Goal: Task Accomplishment & Management: Use online tool/utility

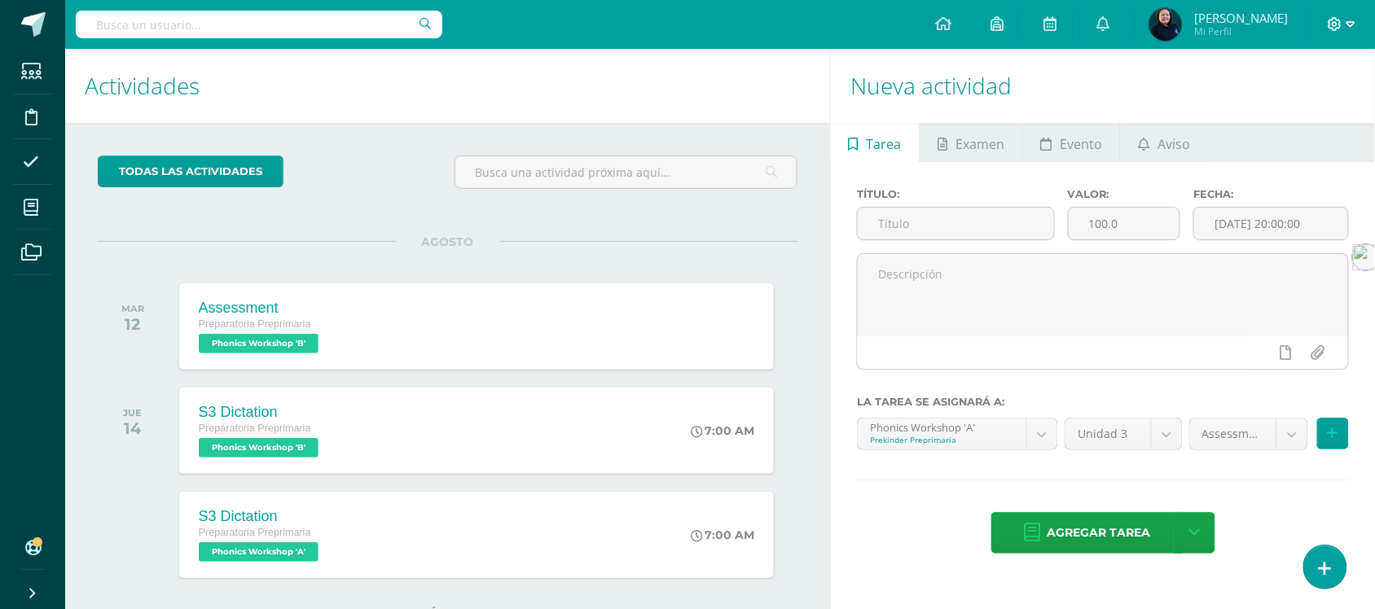
click at [1349, 29] on icon at bounding box center [1350, 24] width 9 height 15
click at [1285, 108] on span "Cerrar sesión" at bounding box center [1299, 110] width 73 height 15
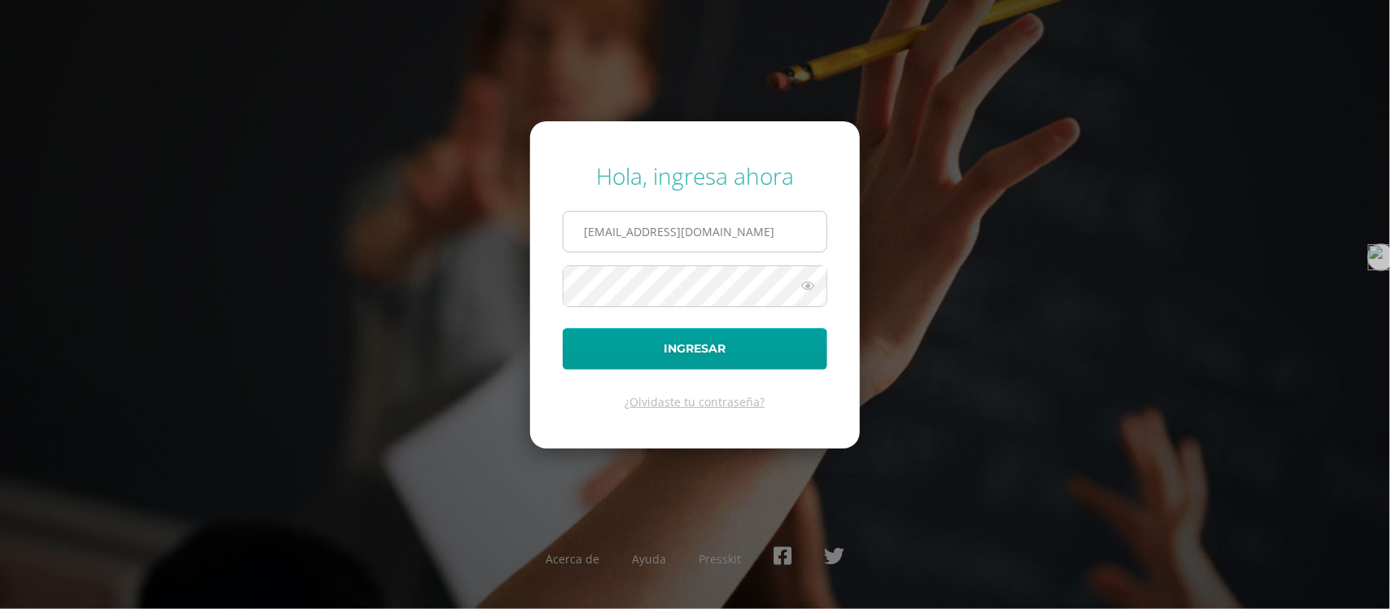
click at [779, 233] on input "[EMAIL_ADDRESS][DOMAIN_NAME]" at bounding box center [695, 232] width 263 height 40
type input "e"
type input "criteriospreprimaria@bilinguesanjuan.edu.gt"
click at [810, 287] on icon at bounding box center [807, 286] width 21 height 20
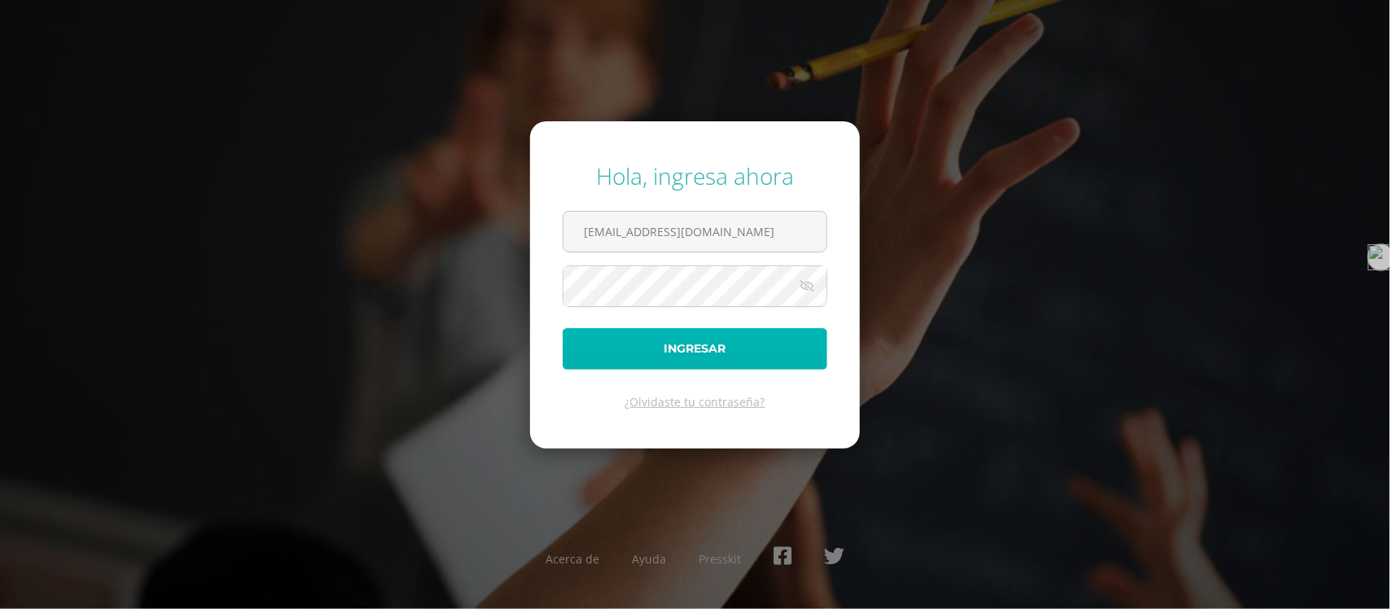
click at [682, 350] on button "Ingresar" at bounding box center [695, 349] width 265 height 42
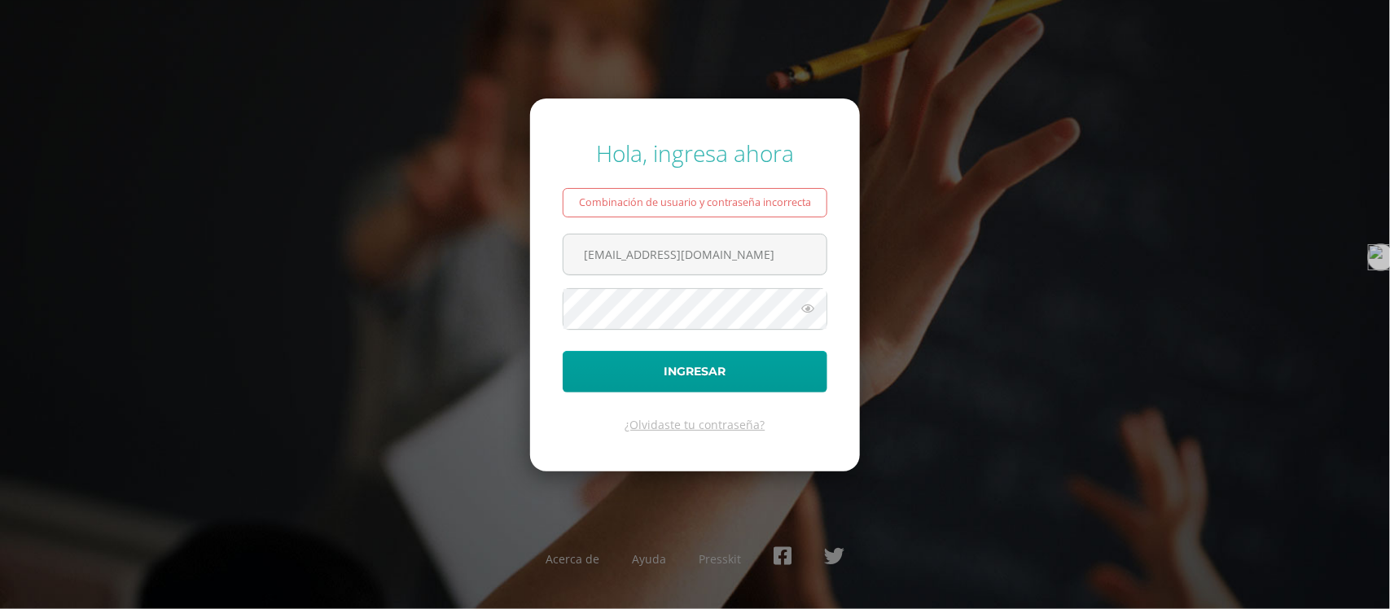
click at [805, 312] on icon at bounding box center [807, 309] width 21 height 20
click at [563, 351] on button "Ingresar" at bounding box center [695, 372] width 265 height 42
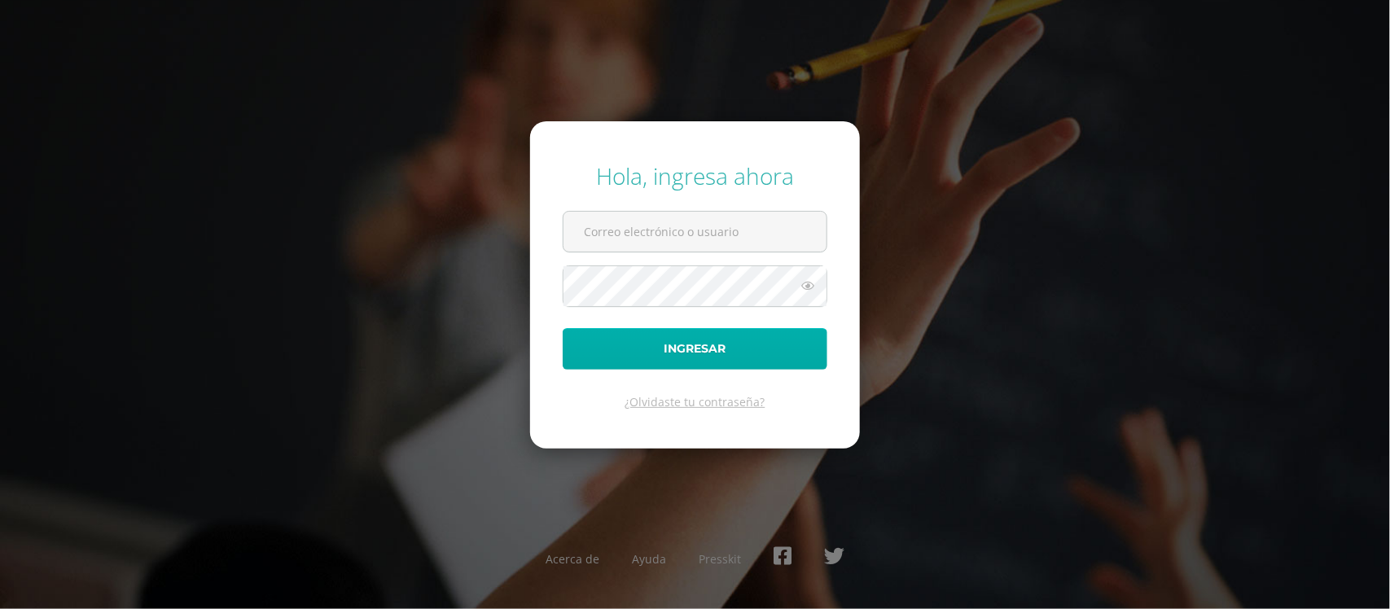
type input "[EMAIL_ADDRESS][DOMAIN_NAME]"
click at [729, 351] on button "Ingresar" at bounding box center [695, 349] width 265 height 42
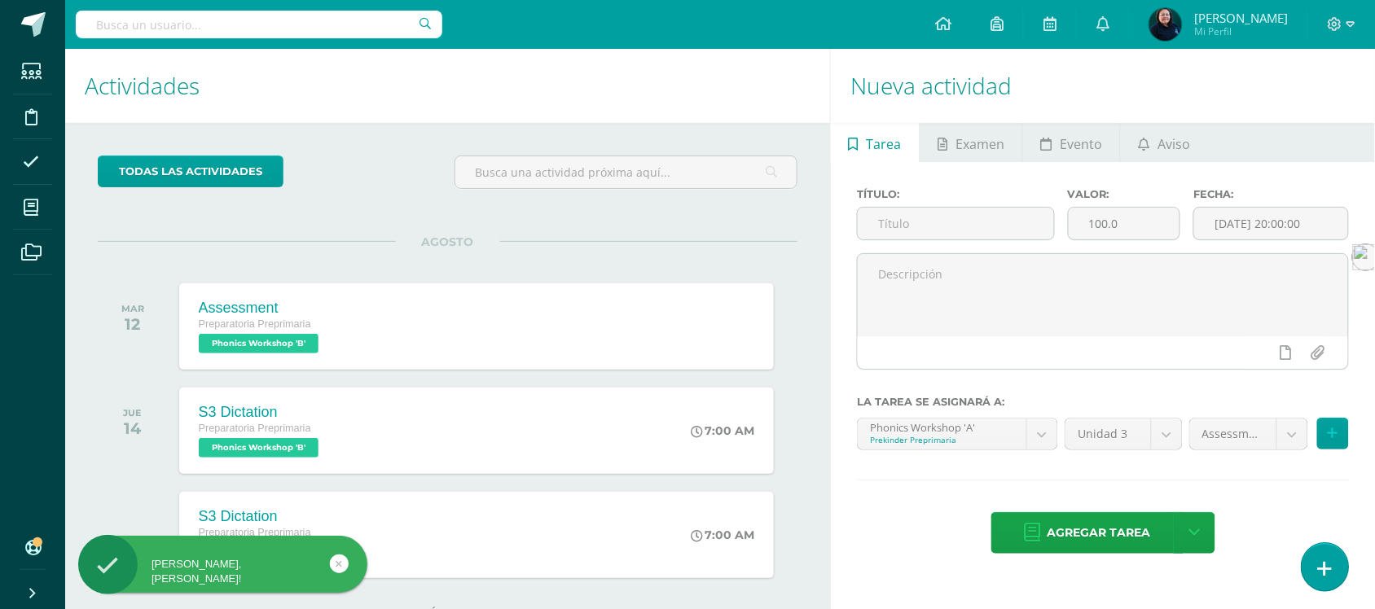
click at [1325, 564] on icon at bounding box center [1325, 569] width 15 height 19
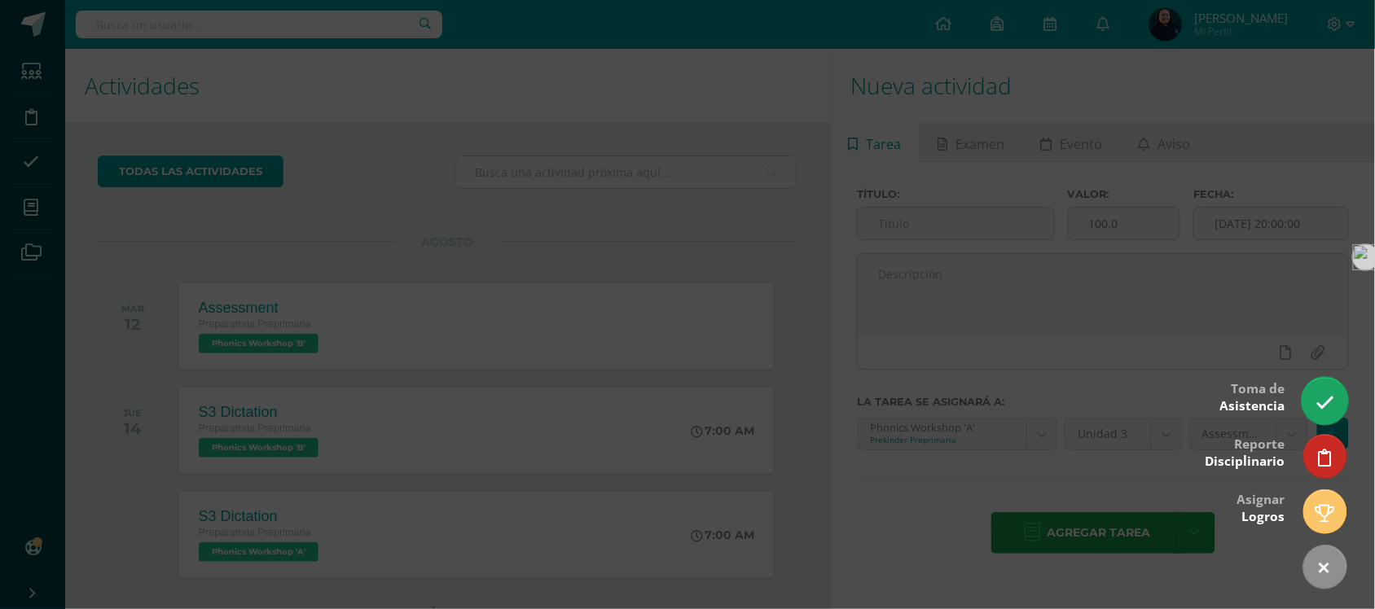
click at [1324, 395] on icon at bounding box center [1324, 402] width 19 height 19
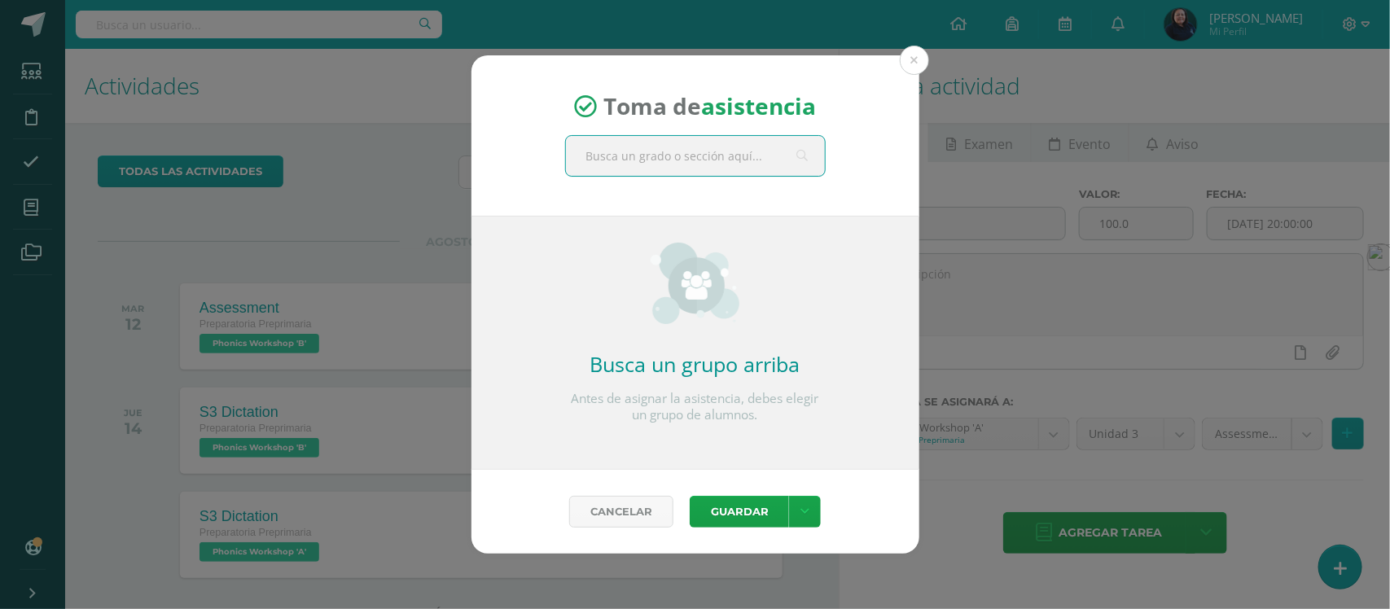
click at [735, 151] on input "text" at bounding box center [695, 156] width 259 height 40
type input "pre"
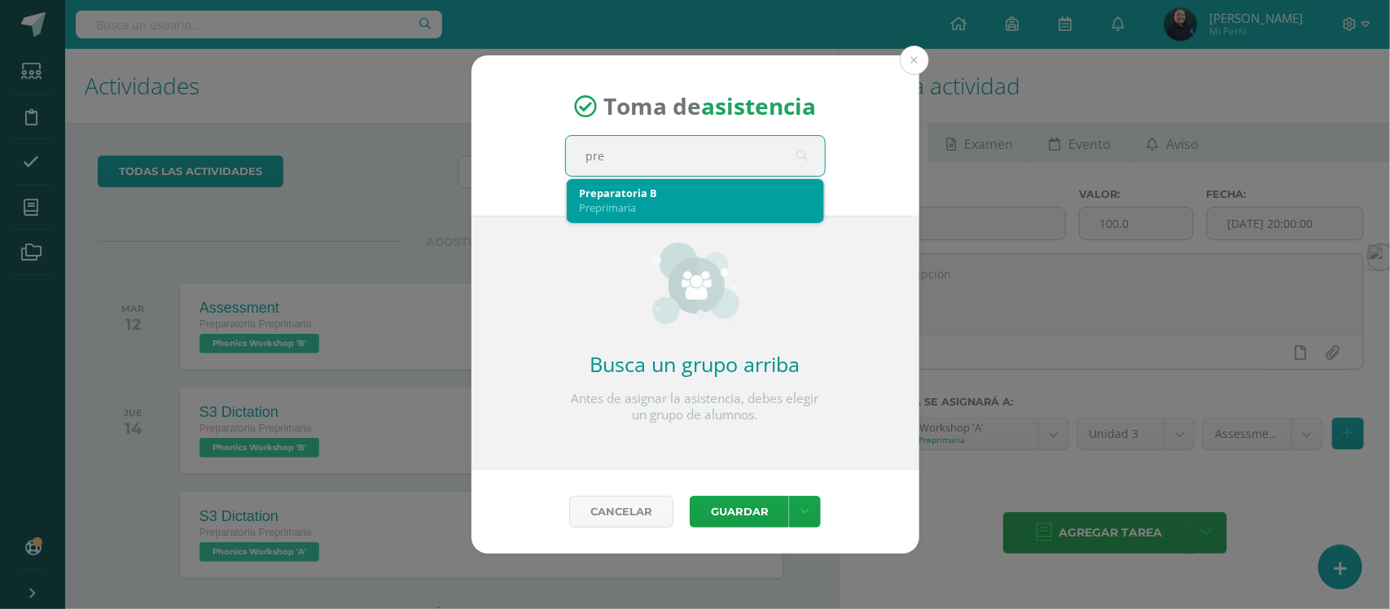
click at [616, 198] on div "Preparatoria B" at bounding box center [695, 193] width 231 height 15
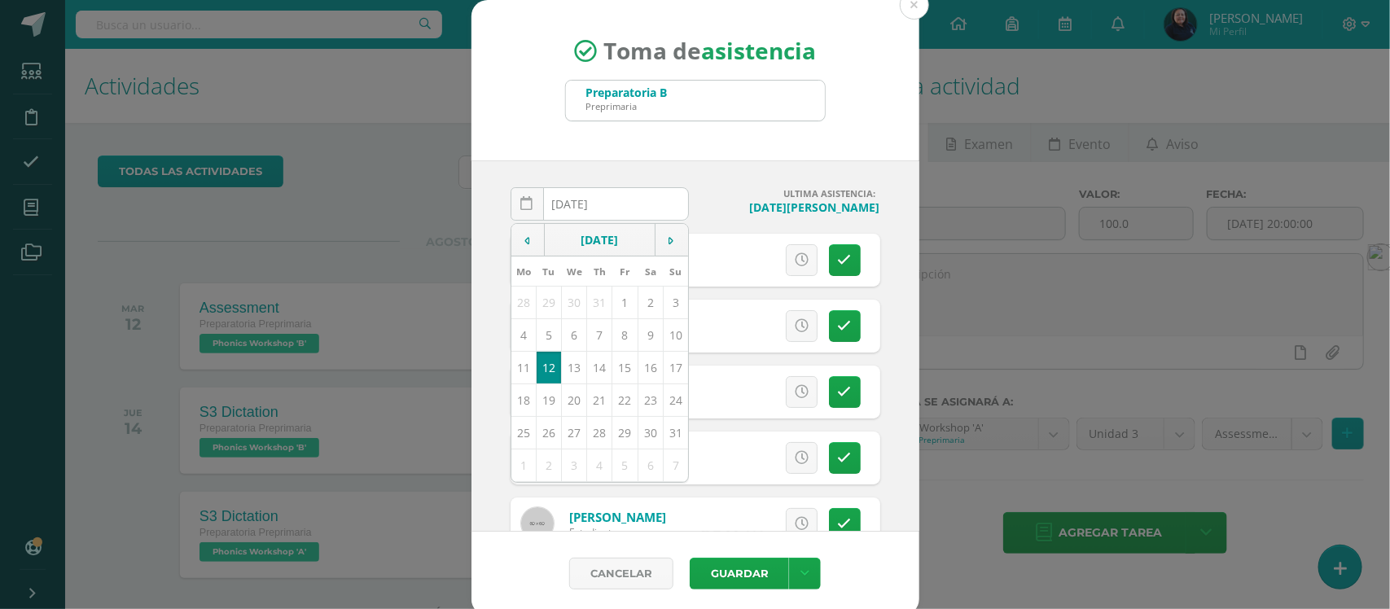
click at [1039, 287] on div "Toma de asistencia Preparatoria B Preprimaria pre 2025-08-12 August, 2025 Mo Tu…" at bounding box center [695, 308] width 1377 height 616
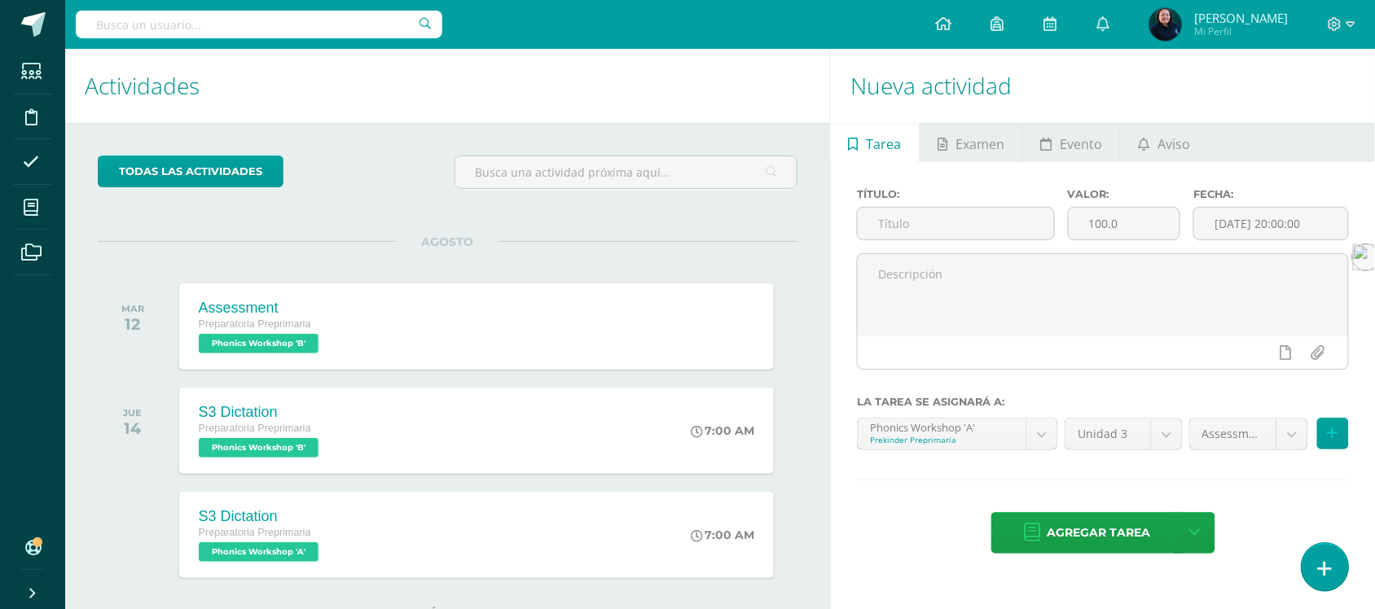
click at [1329, 555] on link at bounding box center [1324, 566] width 46 height 47
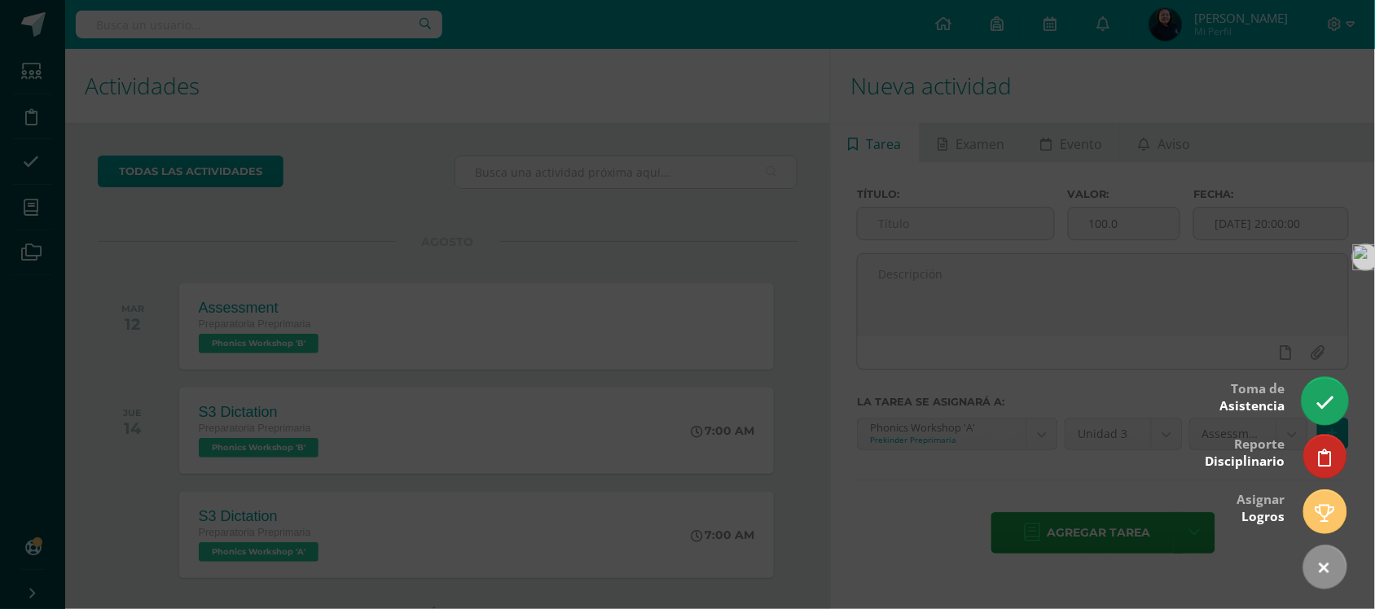
click at [1330, 406] on icon at bounding box center [1324, 402] width 19 height 19
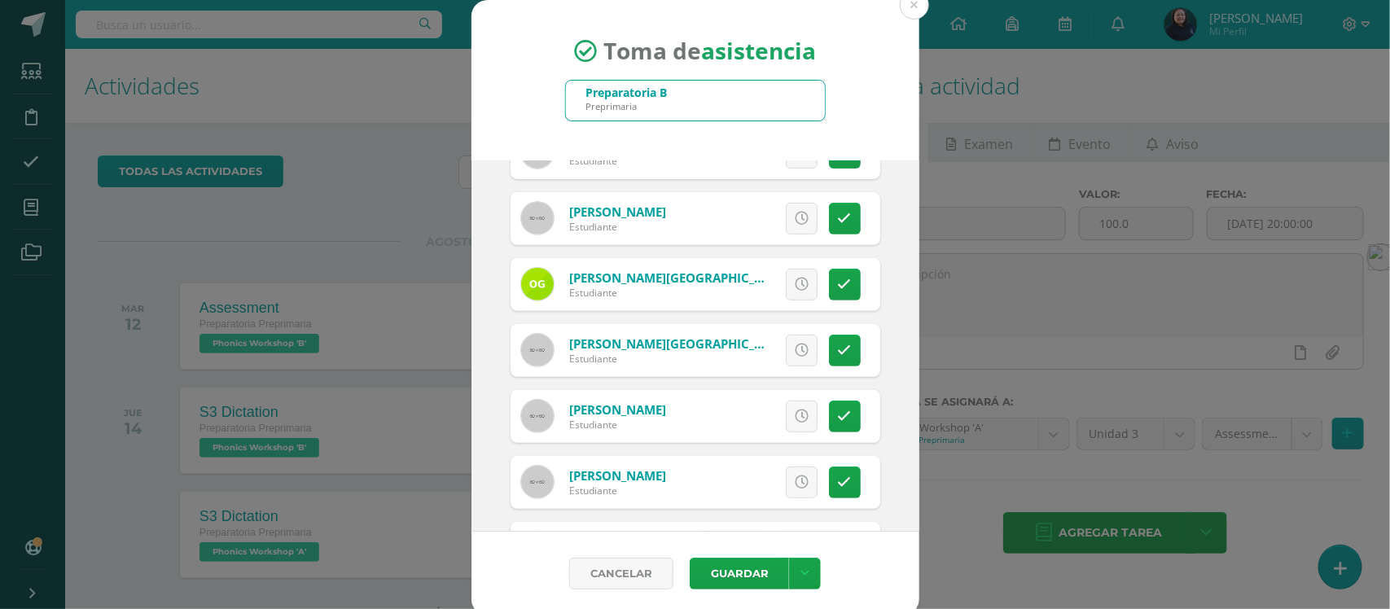
scroll to position [407, 0]
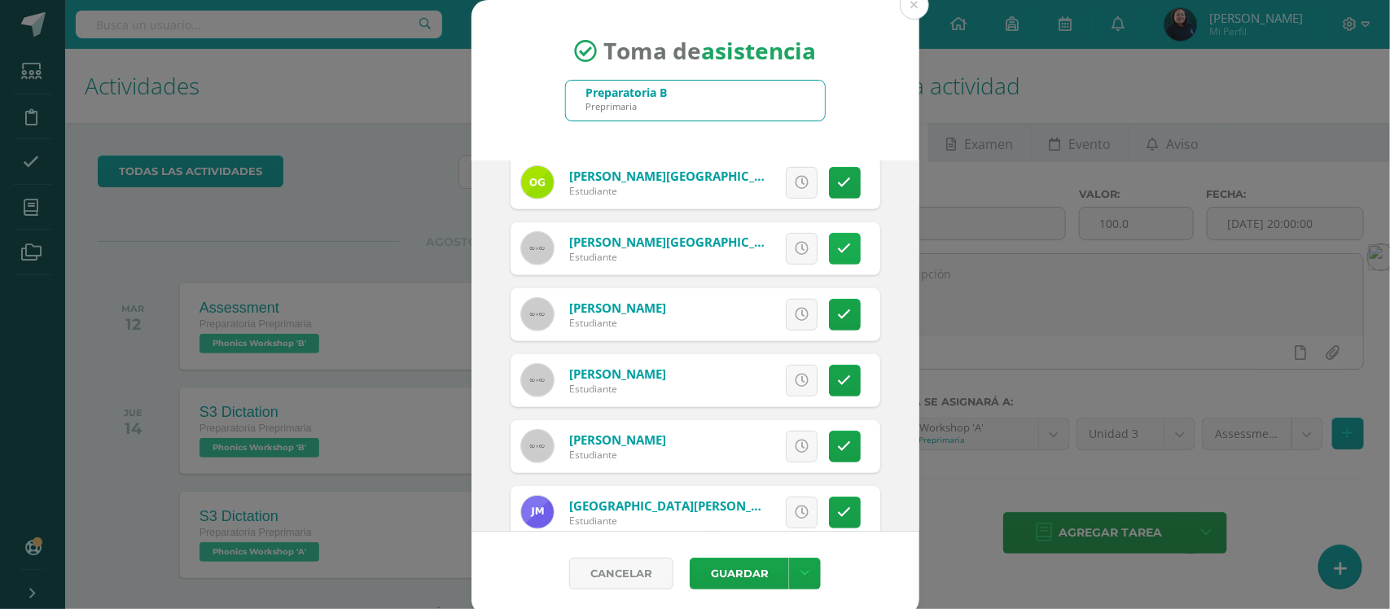
click at [838, 251] on icon at bounding box center [845, 249] width 14 height 14
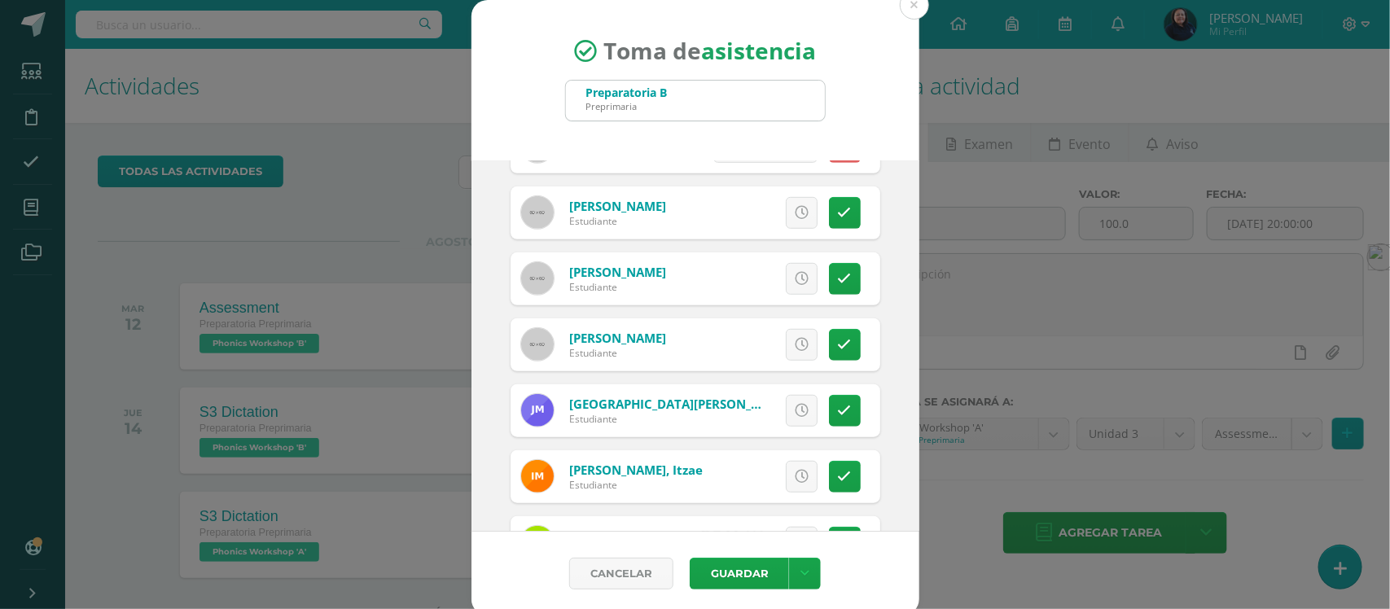
scroll to position [611, 0]
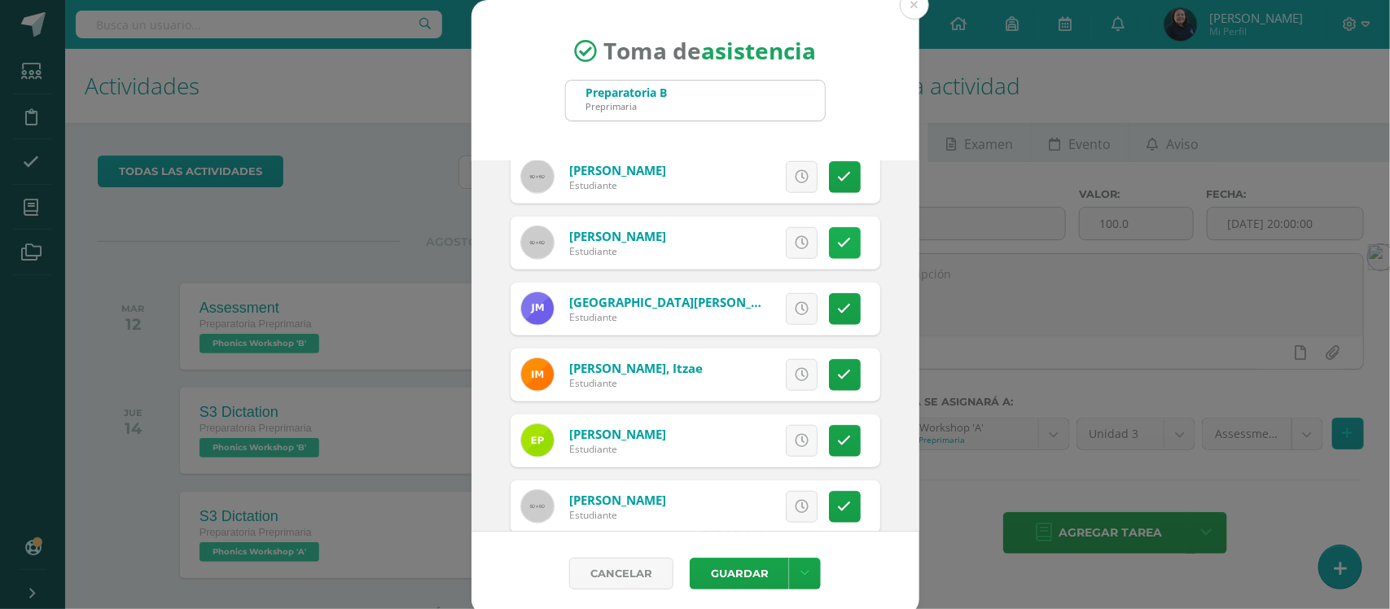
click at [838, 247] on icon at bounding box center [845, 243] width 14 height 14
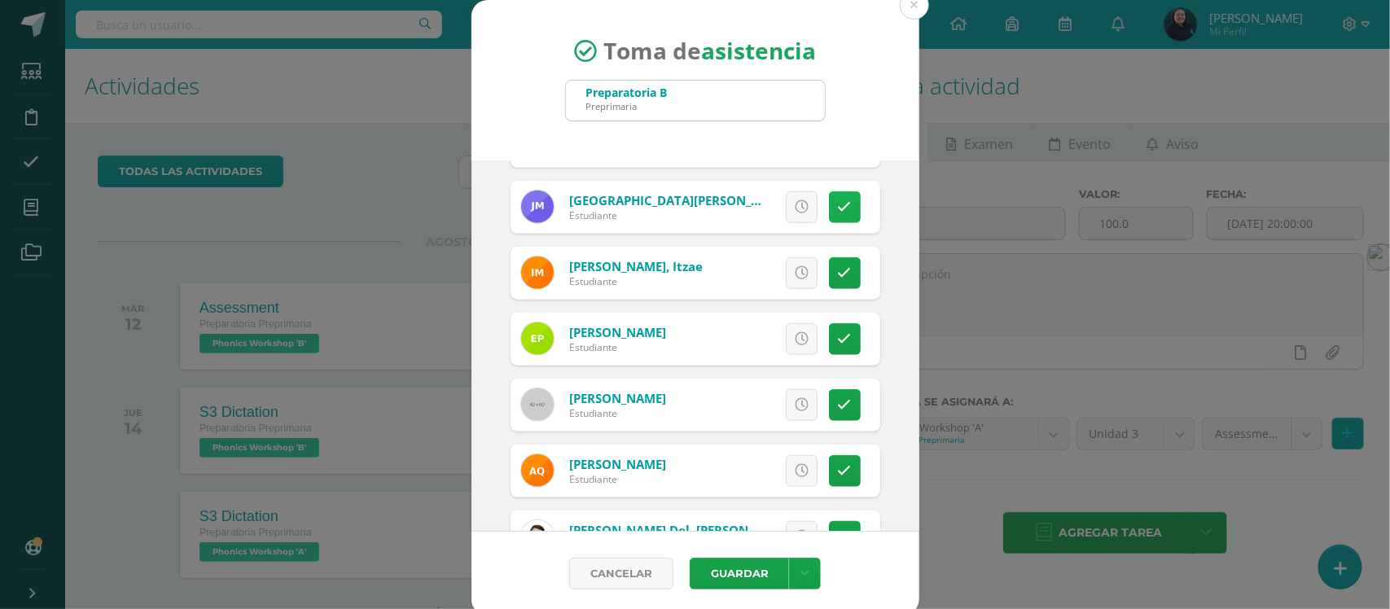
click at [829, 210] on link at bounding box center [845, 207] width 32 height 32
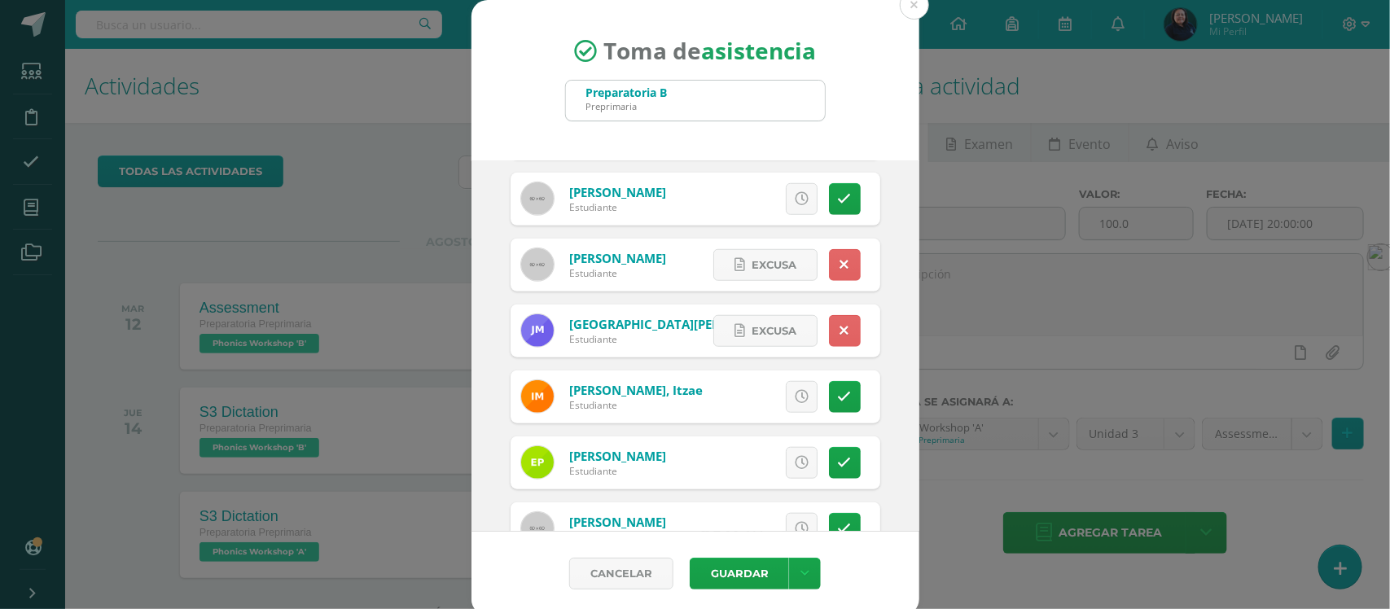
scroll to position [556, 0]
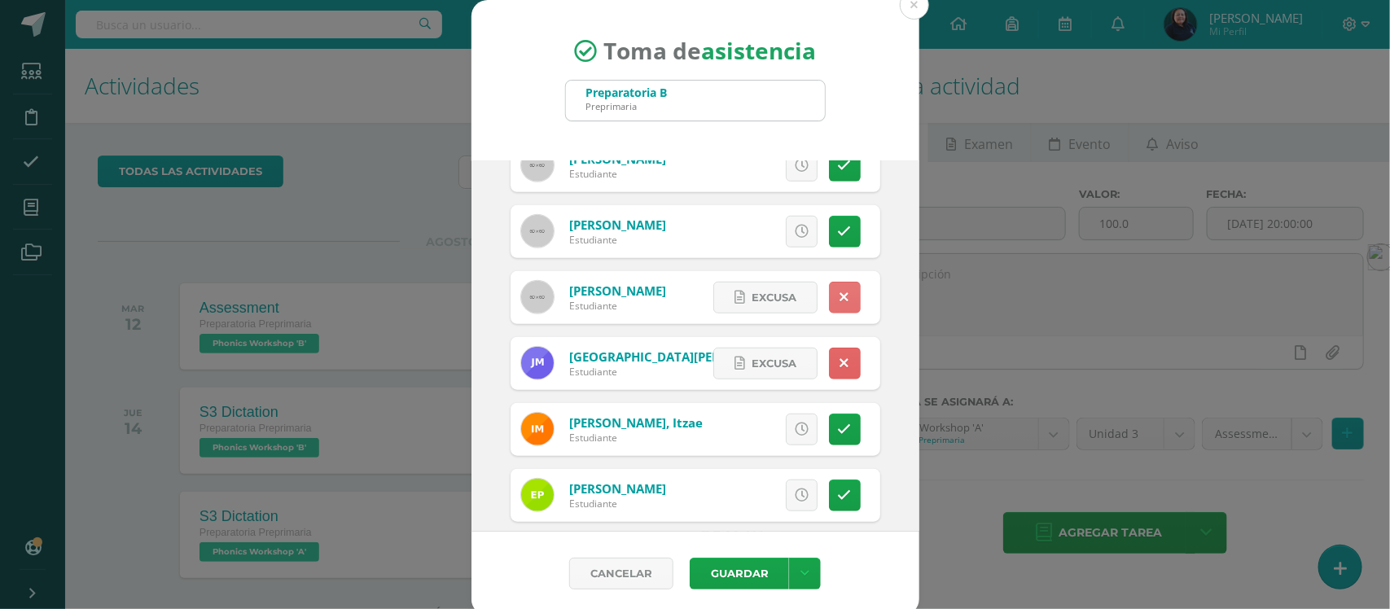
click at [829, 297] on link at bounding box center [845, 298] width 32 height 32
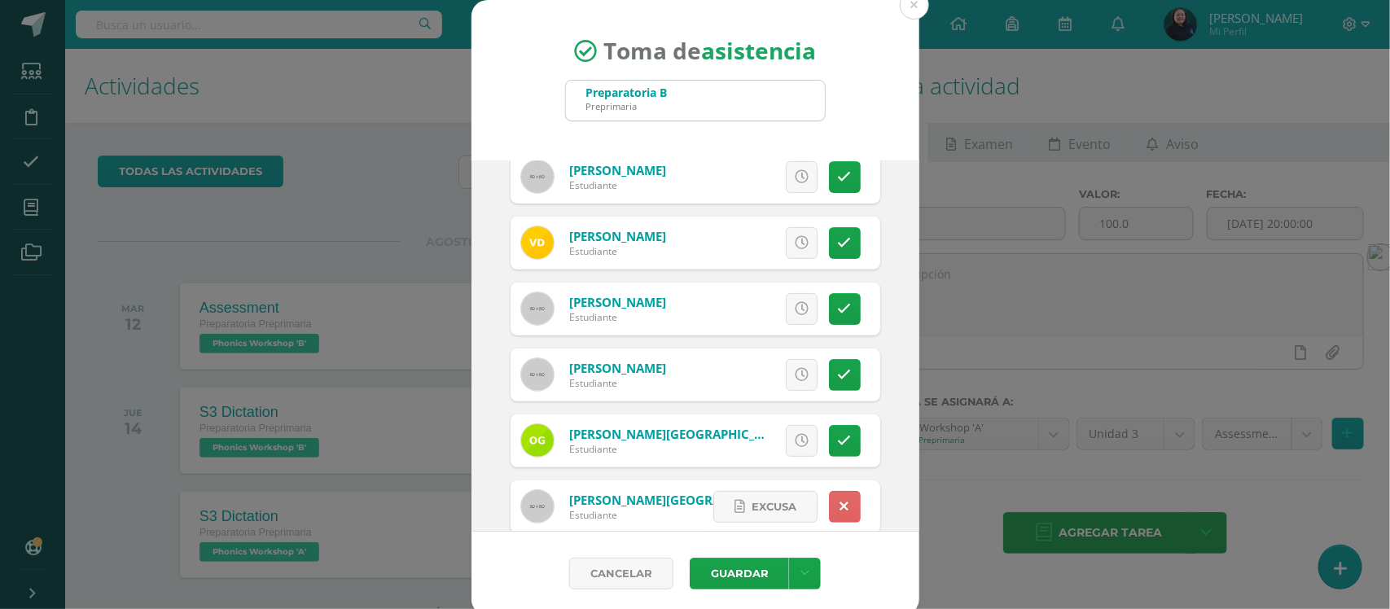
scroll to position [251, 0]
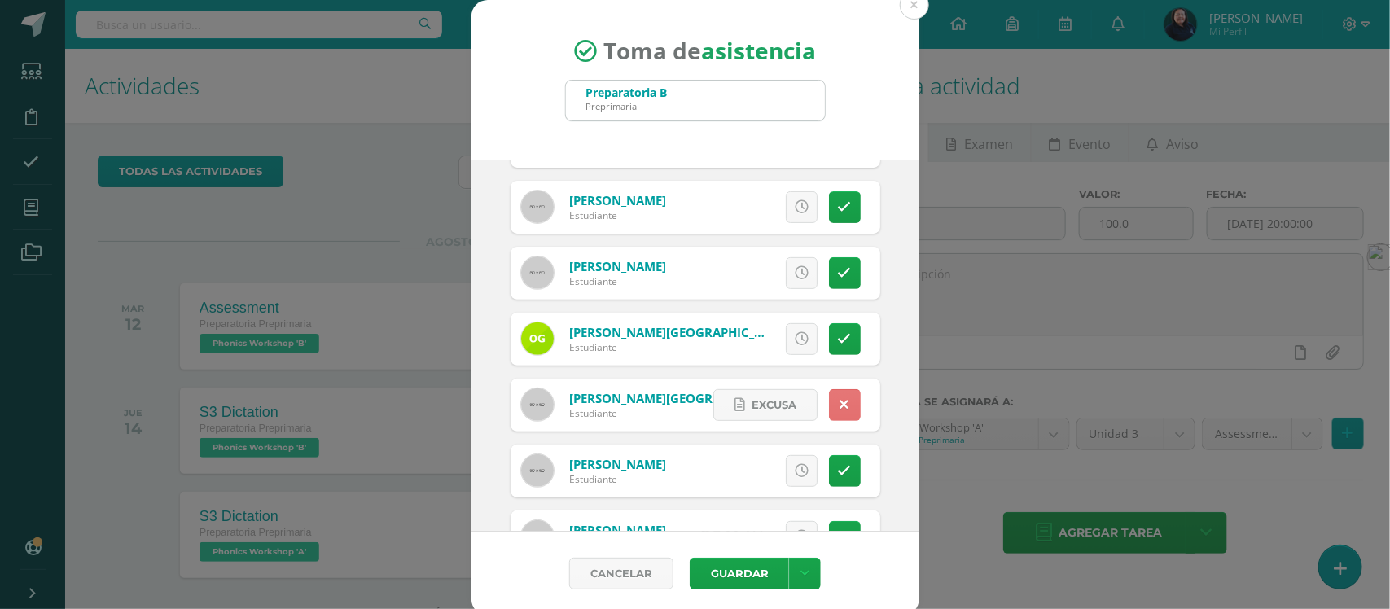
click at [840, 405] on icon at bounding box center [844, 405] width 9 height 14
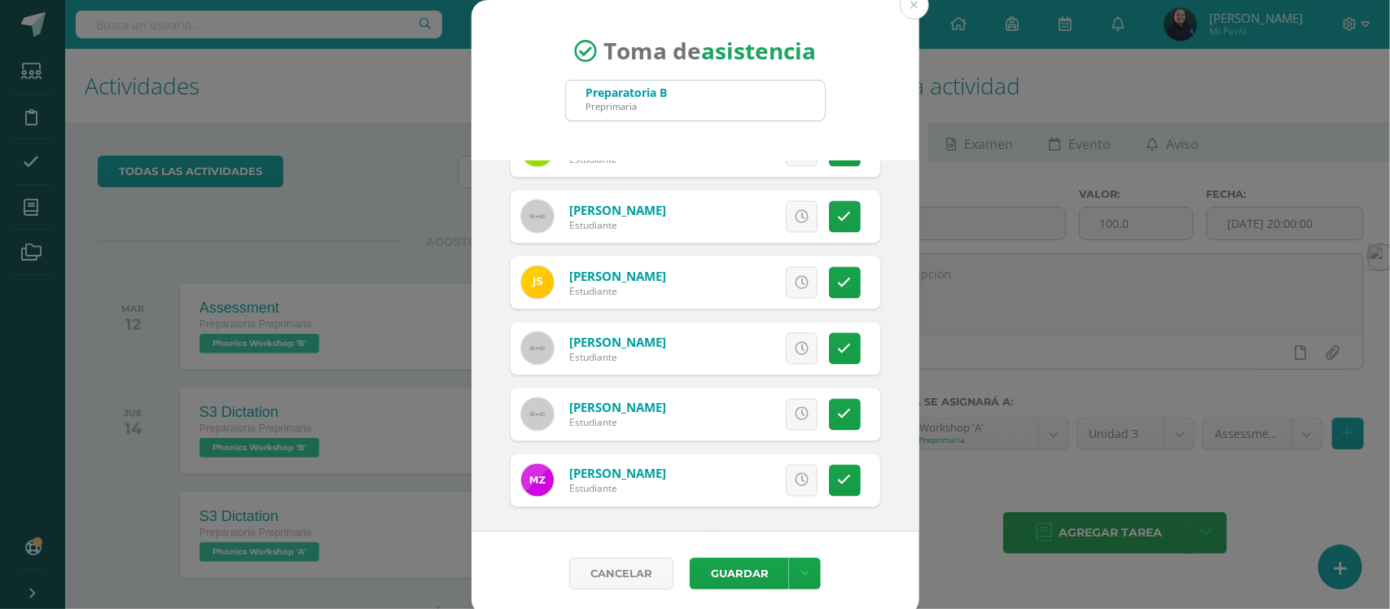
scroll to position [1167, 0]
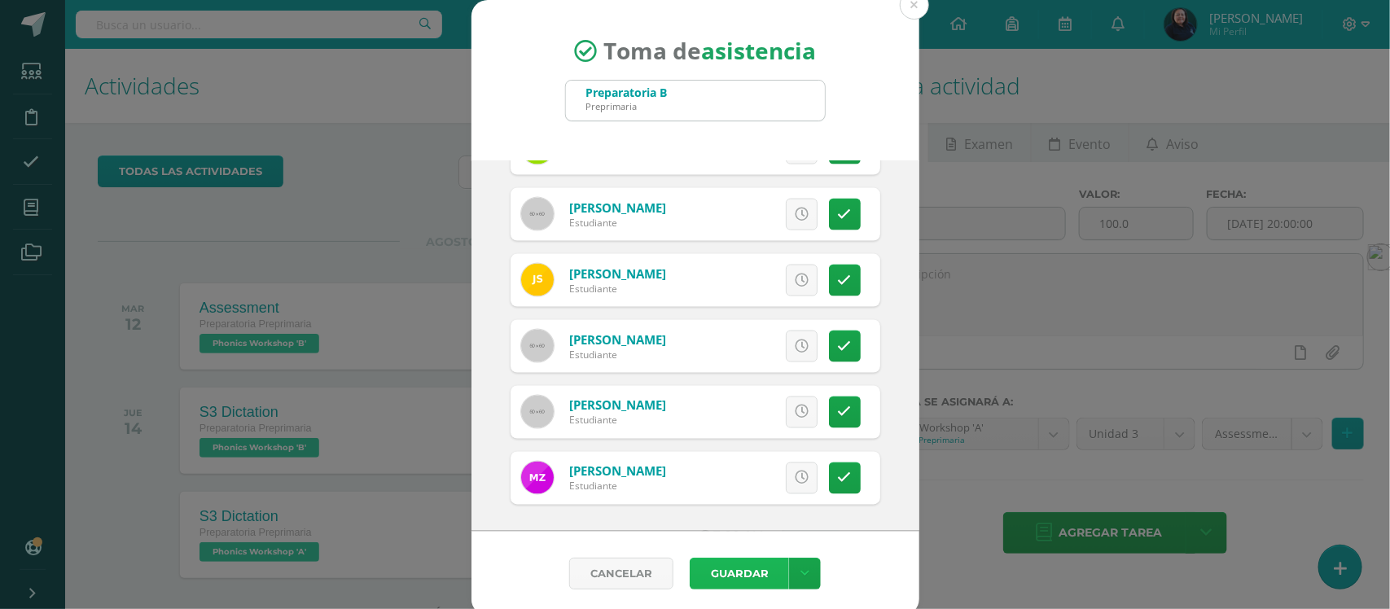
click at [729, 574] on button "Guardar" at bounding box center [739, 574] width 99 height 32
